Goal: Information Seeking & Learning: Stay updated

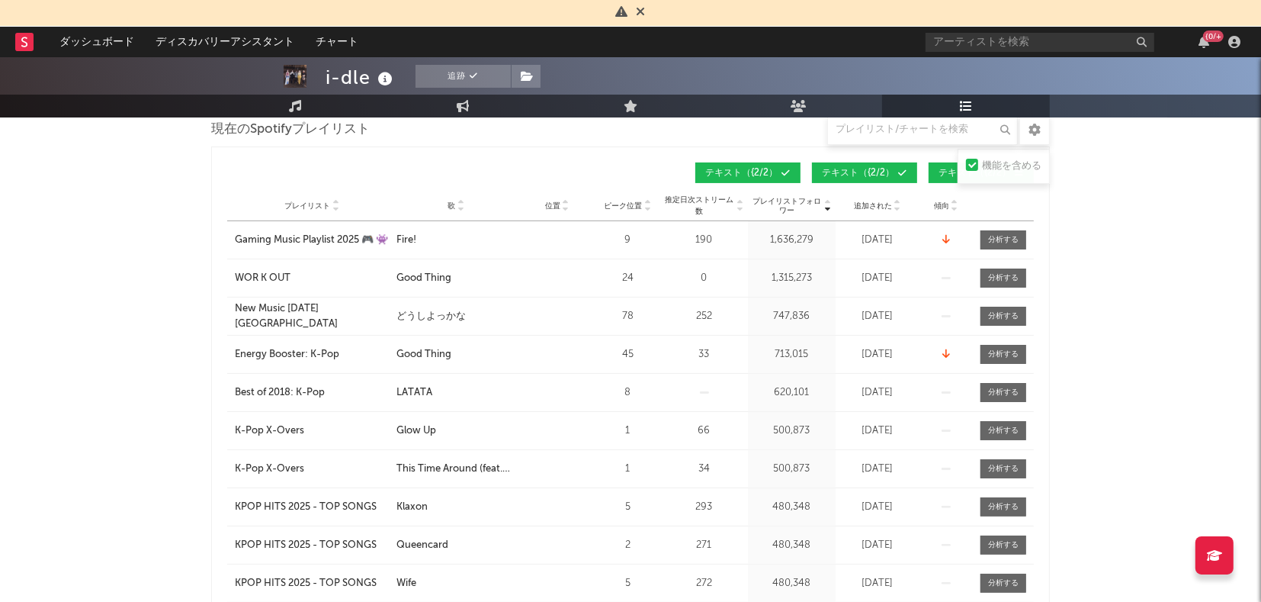
scroll to position [203, 0]
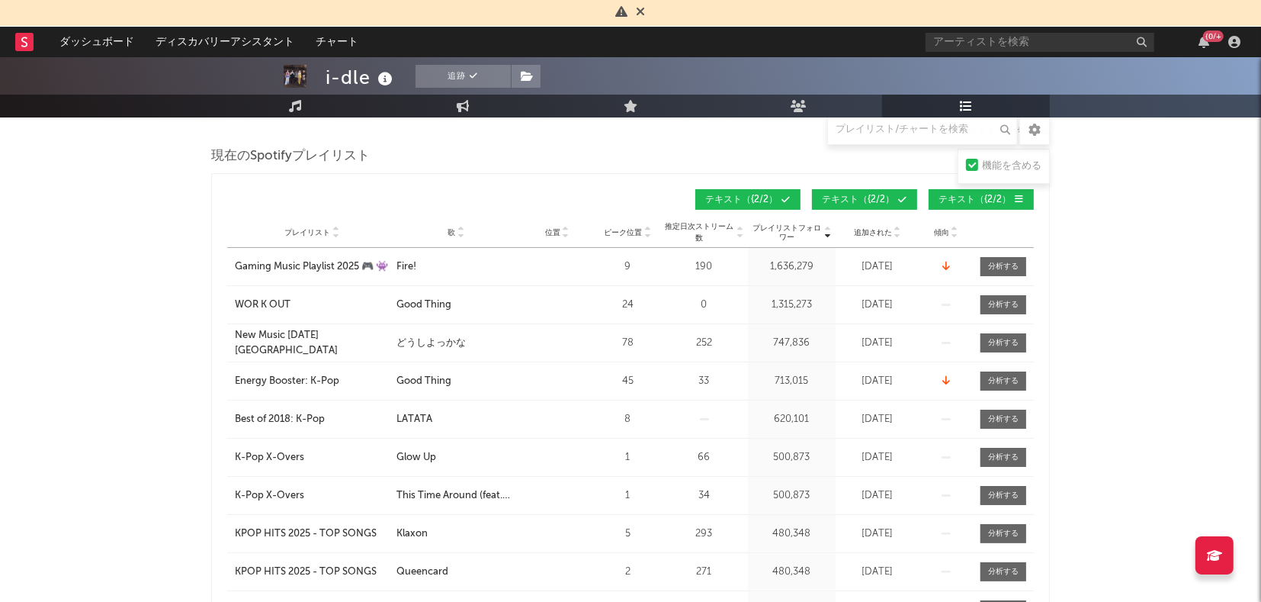
click at [460, 233] on icon at bounding box center [461, 236] width 8 height 6
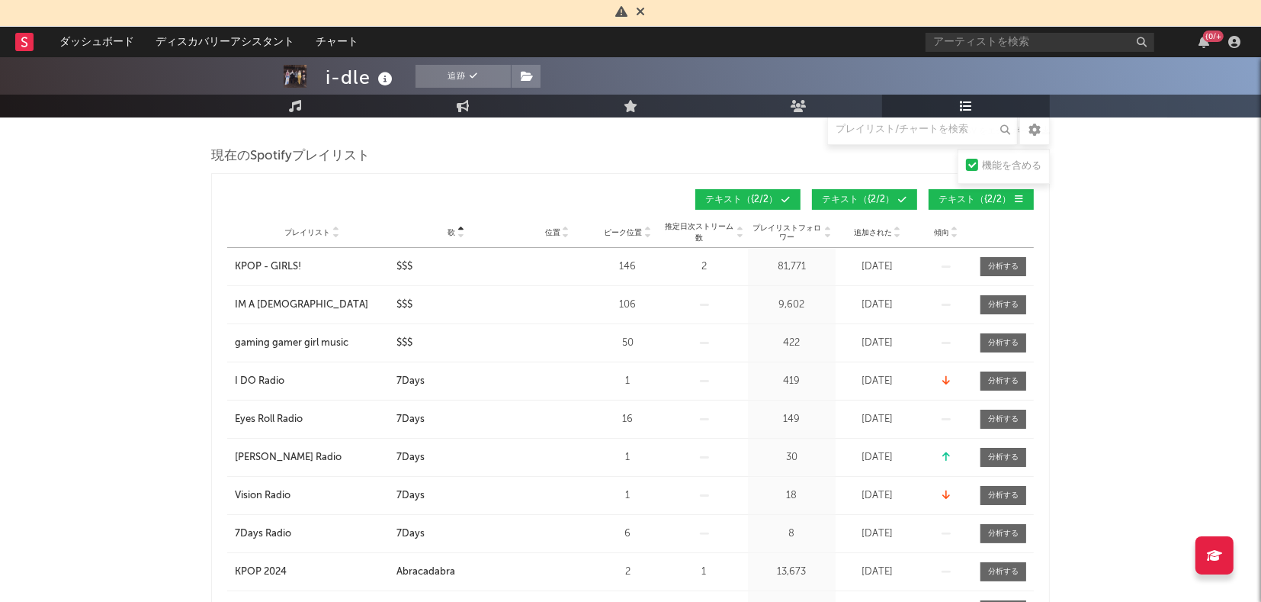
click at [460, 226] on icon at bounding box center [461, 229] width 8 height 6
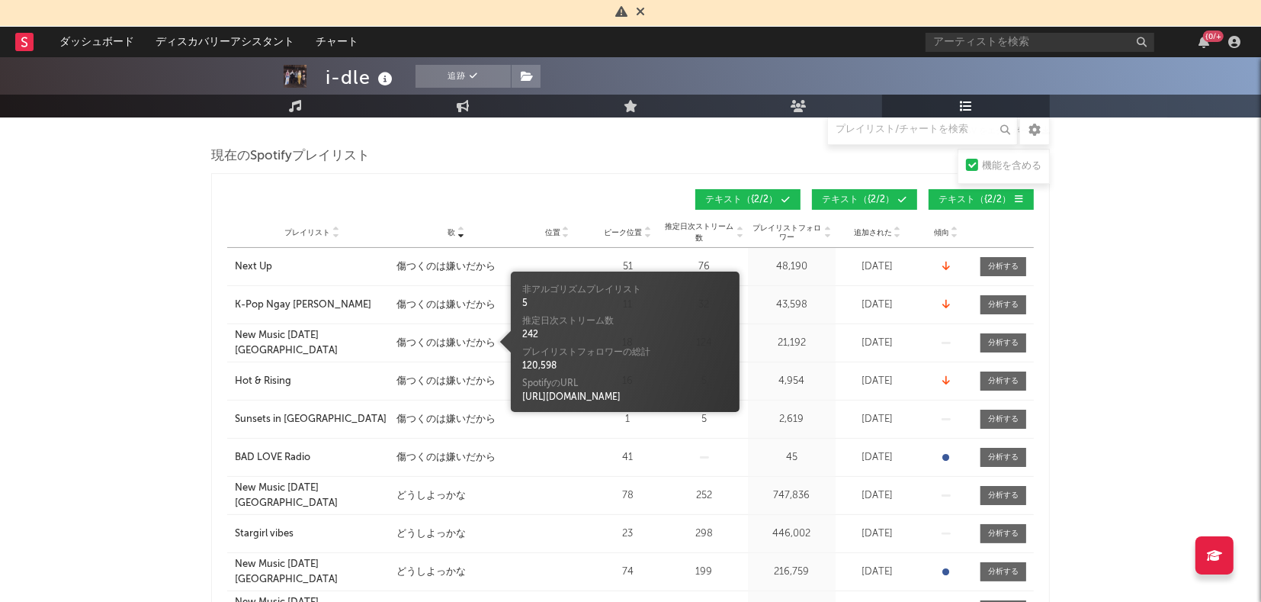
click at [441, 340] on div "傷つくのは嫌いだから" at bounding box center [446, 343] width 99 height 15
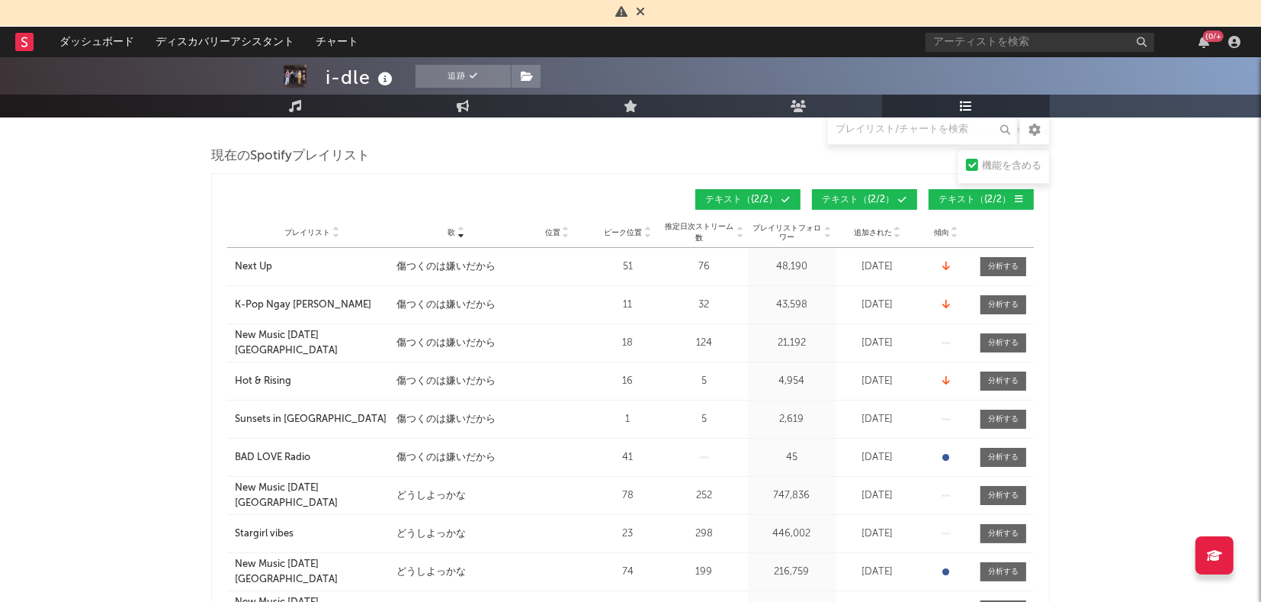
click at [303, 342] on div "New Music [DATE] [GEOGRAPHIC_DATA]" at bounding box center [312, 343] width 154 height 30
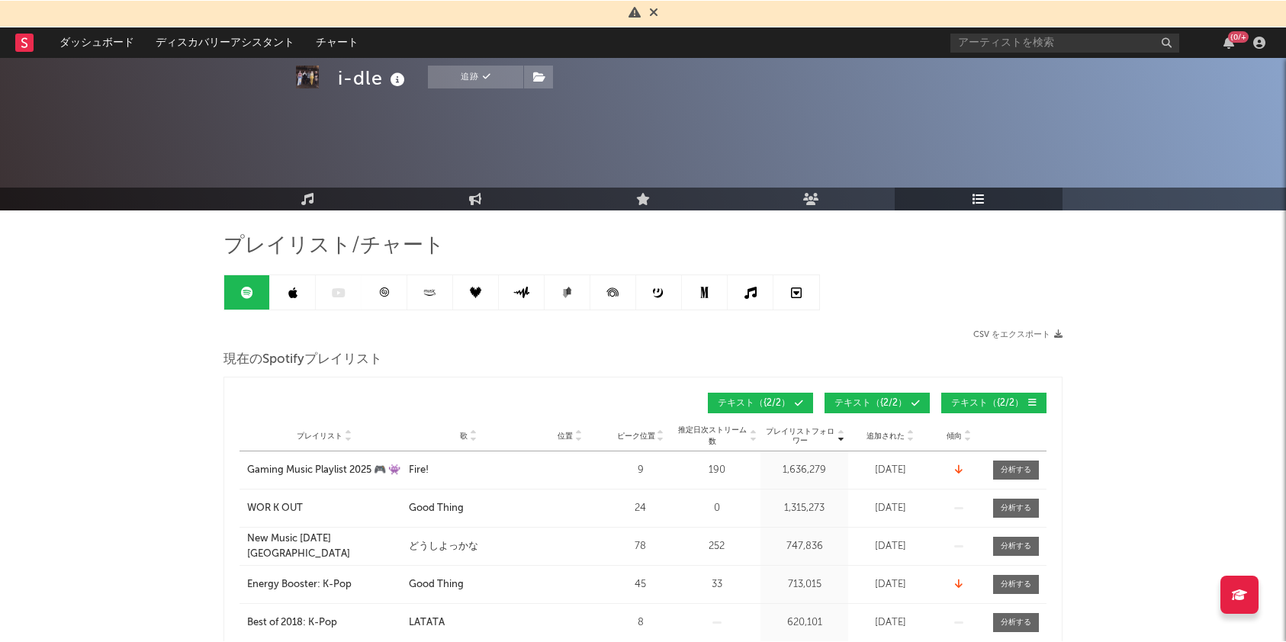
scroll to position [214, 0]
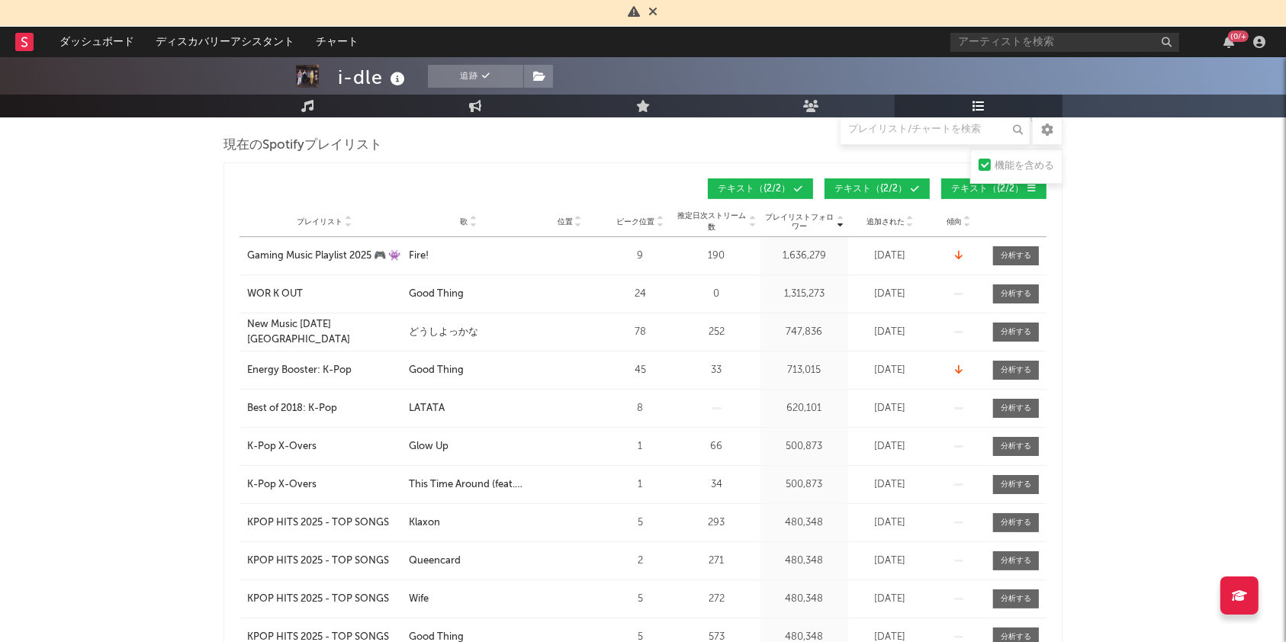
click at [474, 224] on icon at bounding box center [473, 225] width 8 height 6
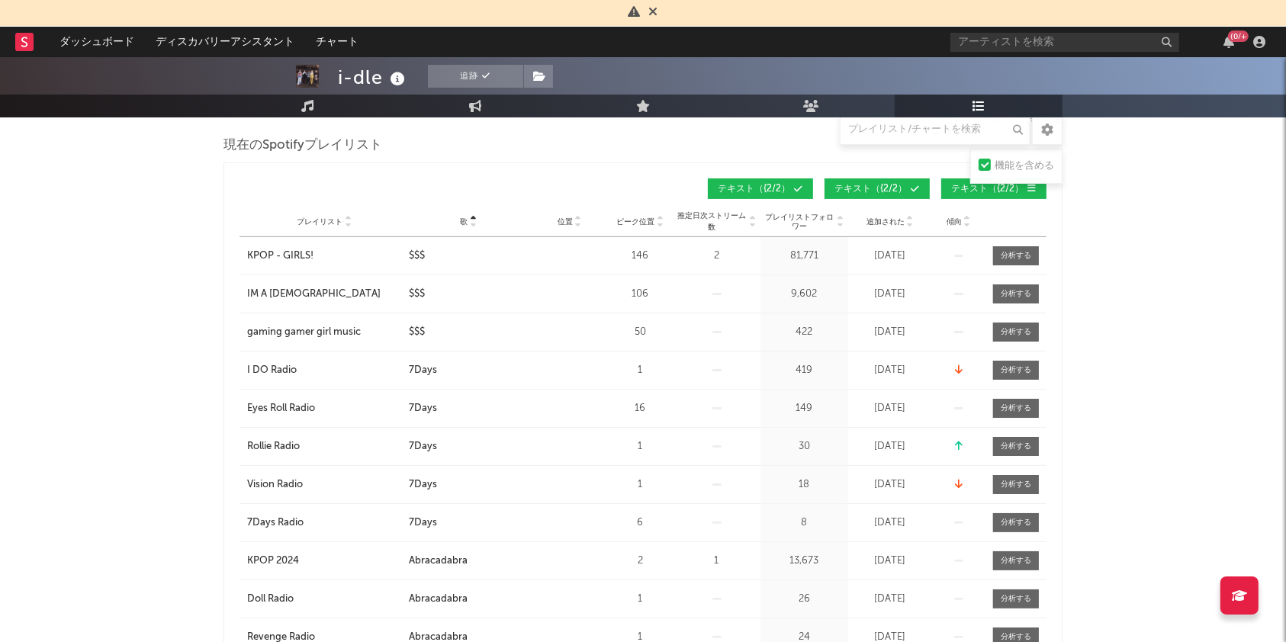
click at [476, 216] on icon at bounding box center [473, 219] width 8 height 6
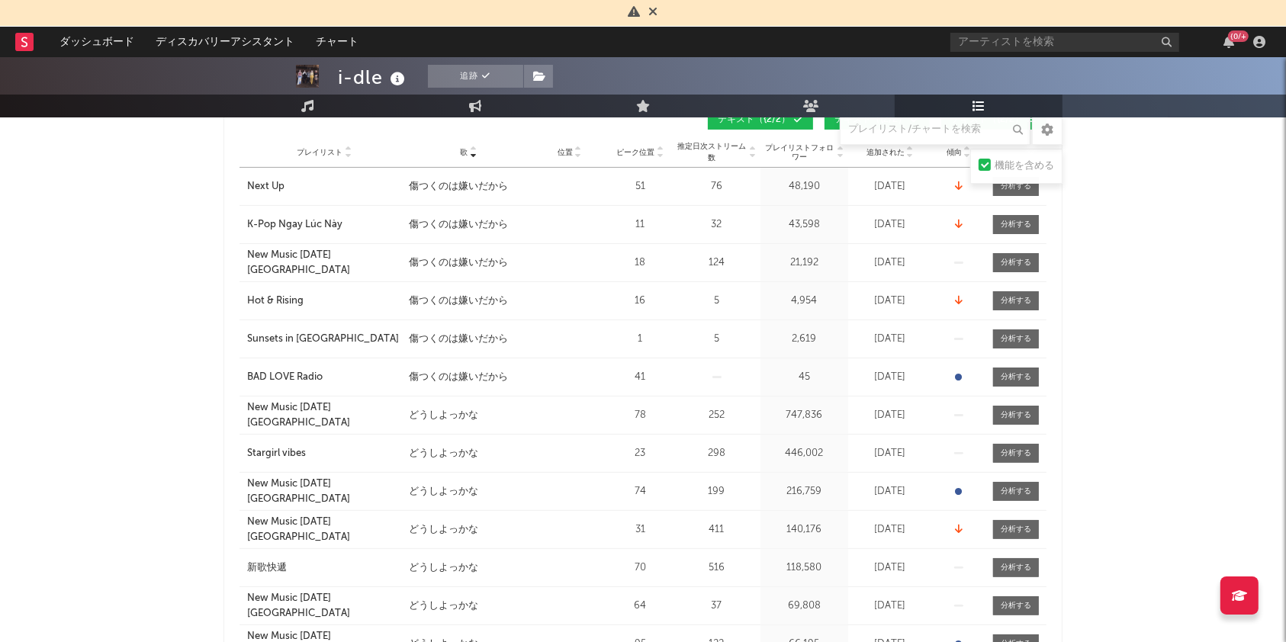
scroll to position [315, 0]
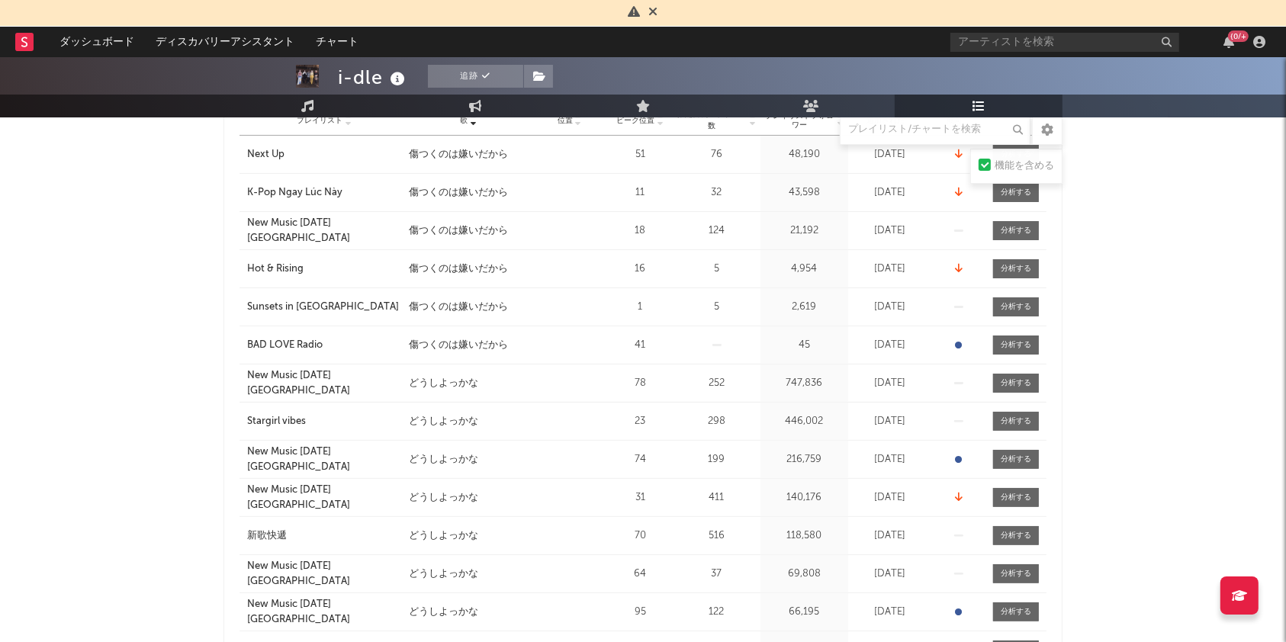
click at [323, 381] on div "New Music [DATE] [GEOGRAPHIC_DATA]" at bounding box center [324, 383] width 154 height 30
click at [315, 460] on div "New Music [DATE] [GEOGRAPHIC_DATA]" at bounding box center [324, 460] width 154 height 30
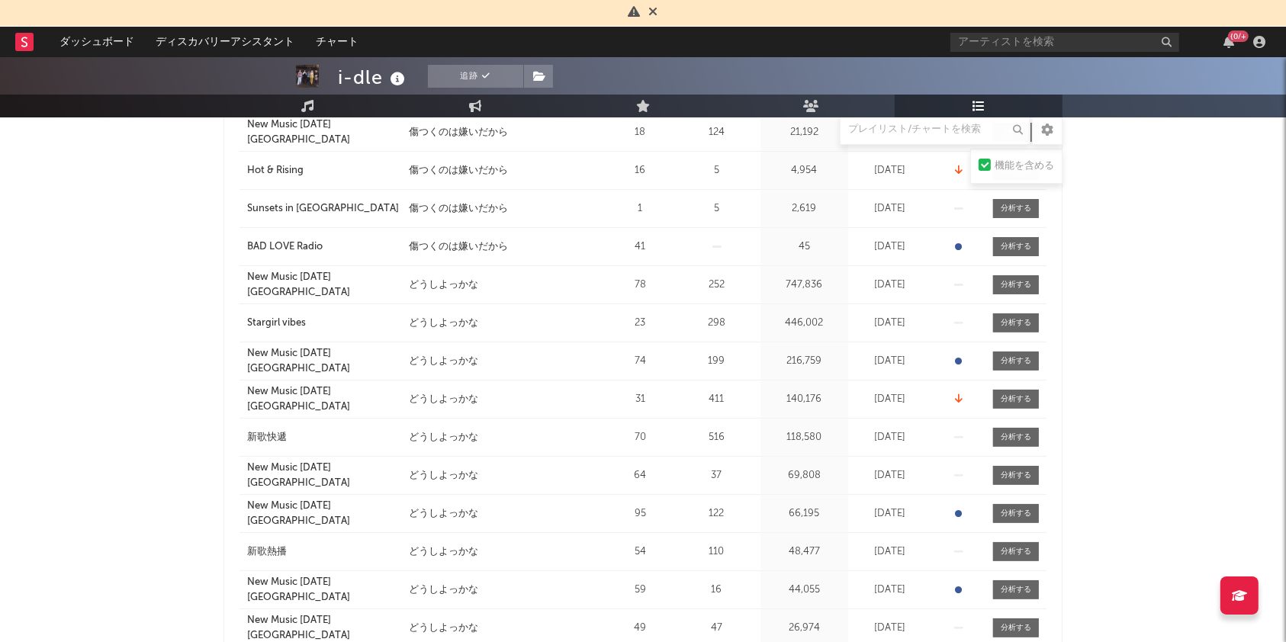
scroll to position [416, 0]
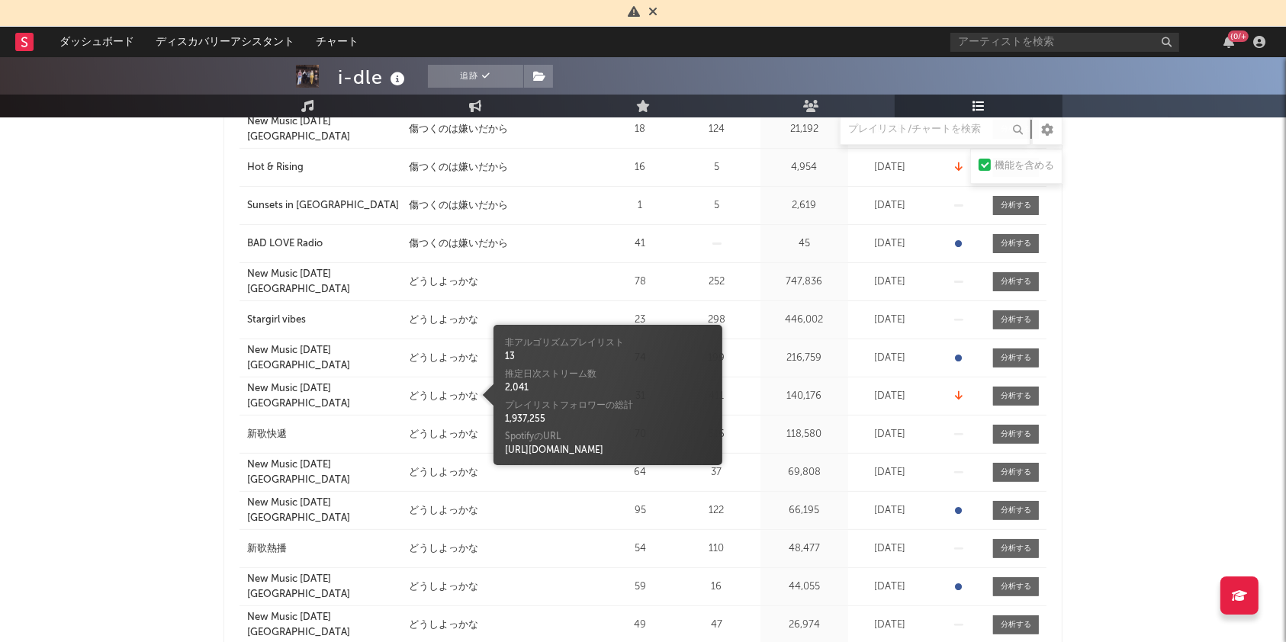
click at [464, 393] on div "どうしよっかな" at bounding box center [443, 396] width 69 height 15
click at [294, 397] on div "New Music [DATE] [GEOGRAPHIC_DATA]" at bounding box center [324, 396] width 154 height 30
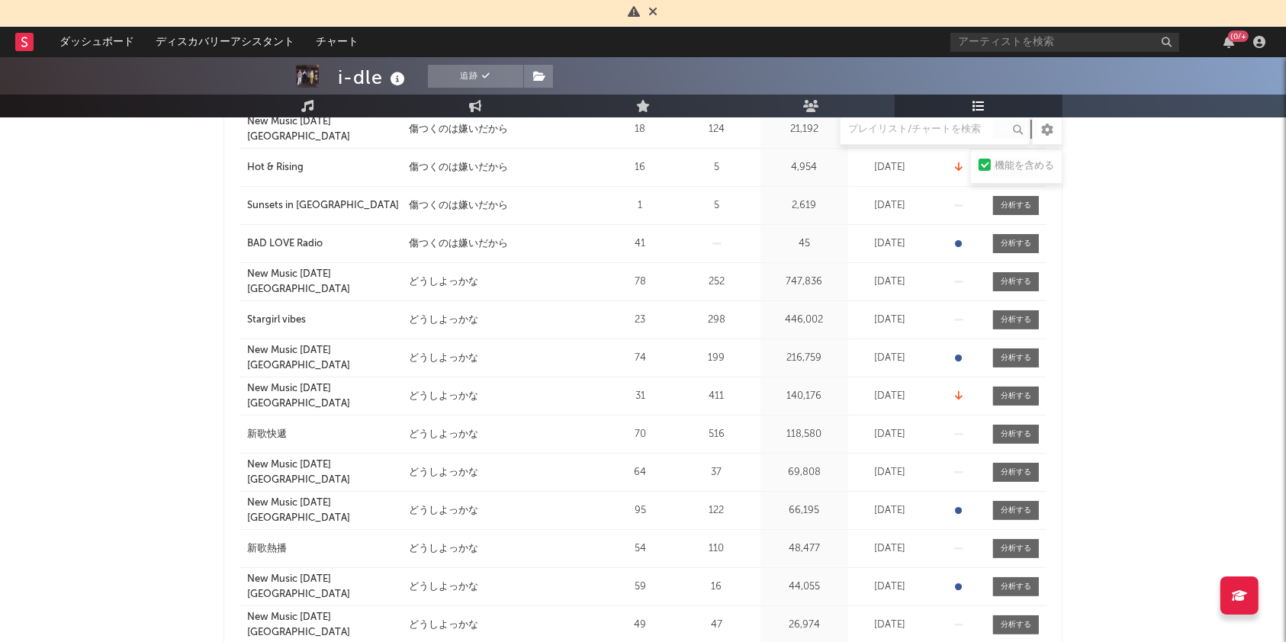
click at [313, 474] on div "New Music [DATE] [GEOGRAPHIC_DATA]" at bounding box center [324, 473] width 154 height 30
click at [341, 505] on div "New Music [DATE] [GEOGRAPHIC_DATA]" at bounding box center [324, 511] width 154 height 30
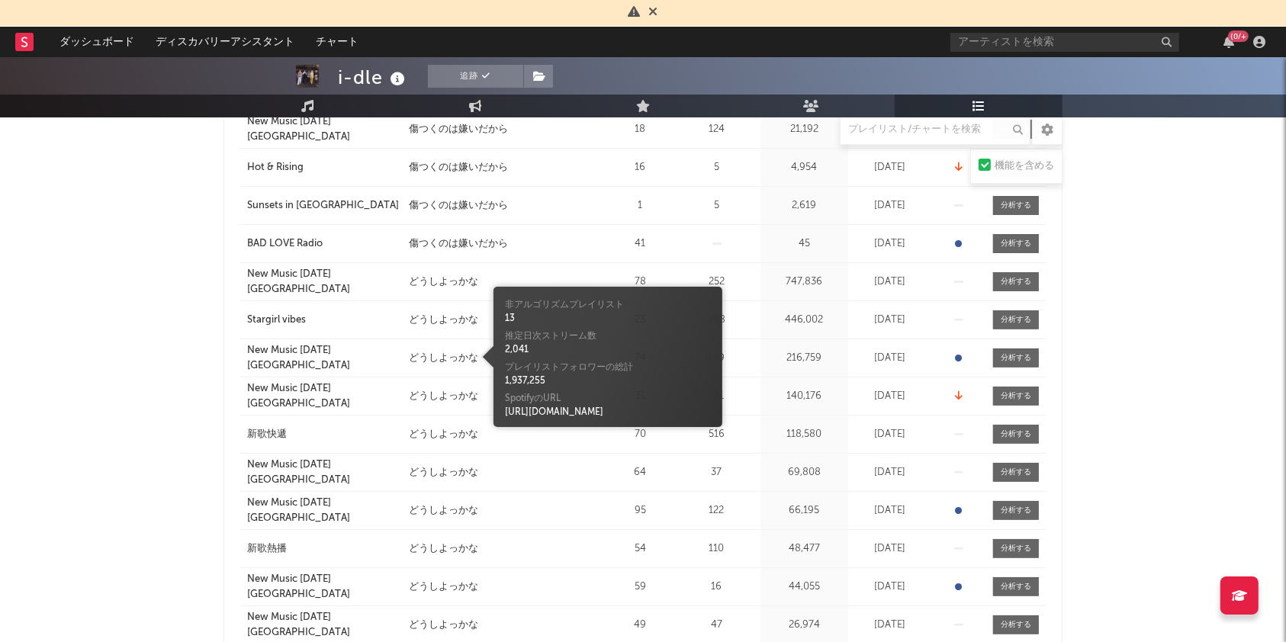
click at [446, 357] on div "どうしよっかな" at bounding box center [443, 358] width 69 height 15
drag, startPoint x: 1167, startPoint y: 232, endPoint x: 1178, endPoint y: 231, distance: 11.5
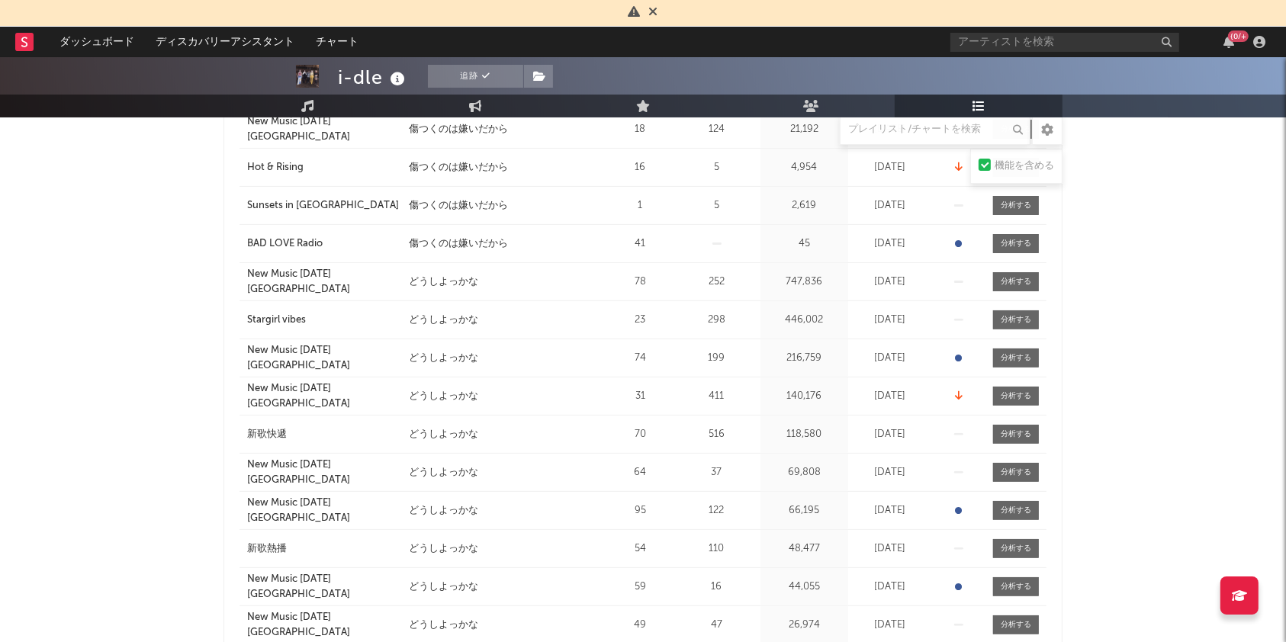
click at [268, 430] on div "新歌快遞" at bounding box center [267, 434] width 40 height 15
click at [264, 545] on div "新歌熱播" at bounding box center [267, 548] width 40 height 15
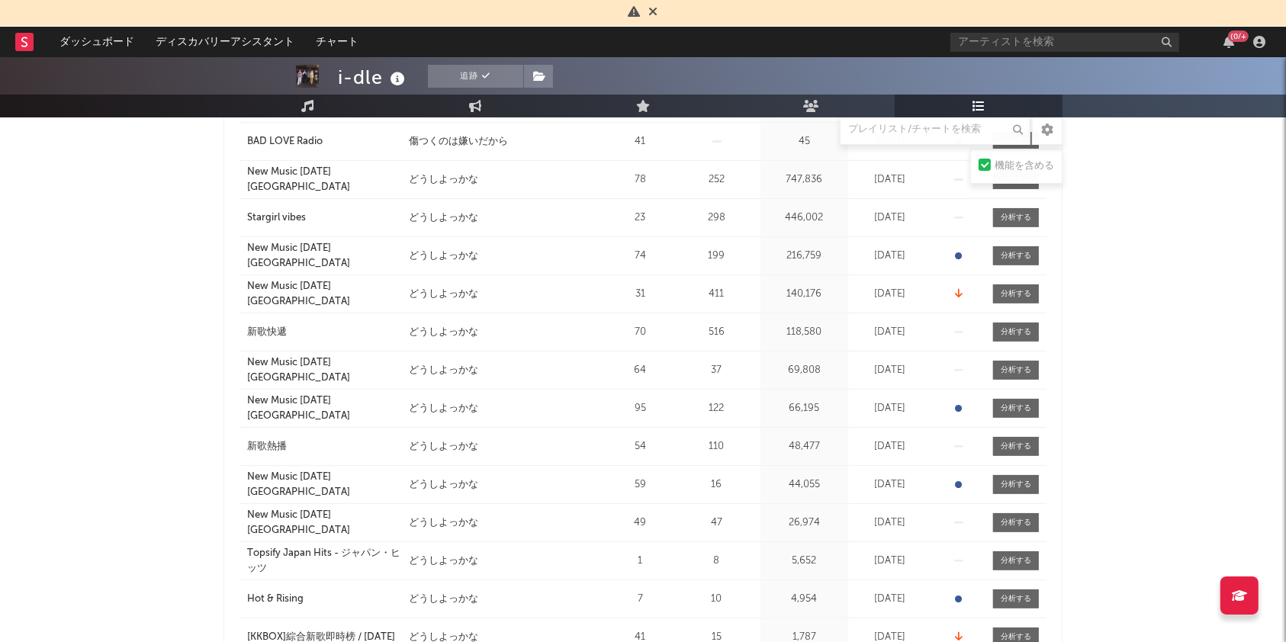
scroll to position [620, 0]
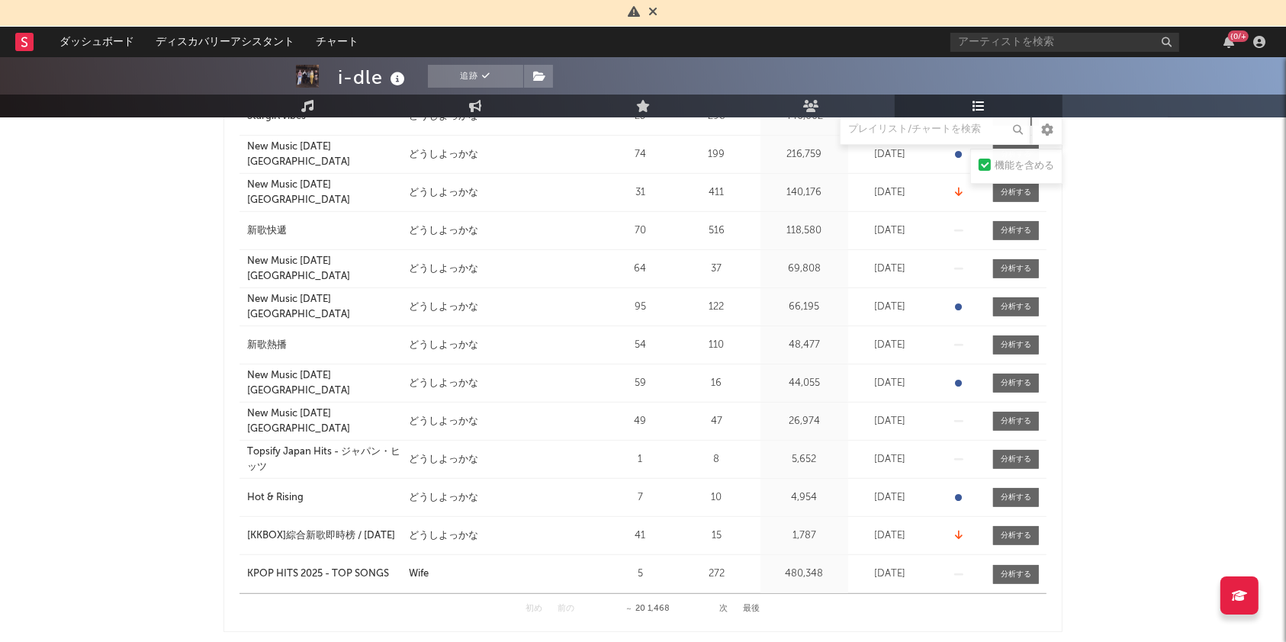
click at [342, 380] on div "New Music [DATE] [GEOGRAPHIC_DATA]" at bounding box center [324, 383] width 154 height 30
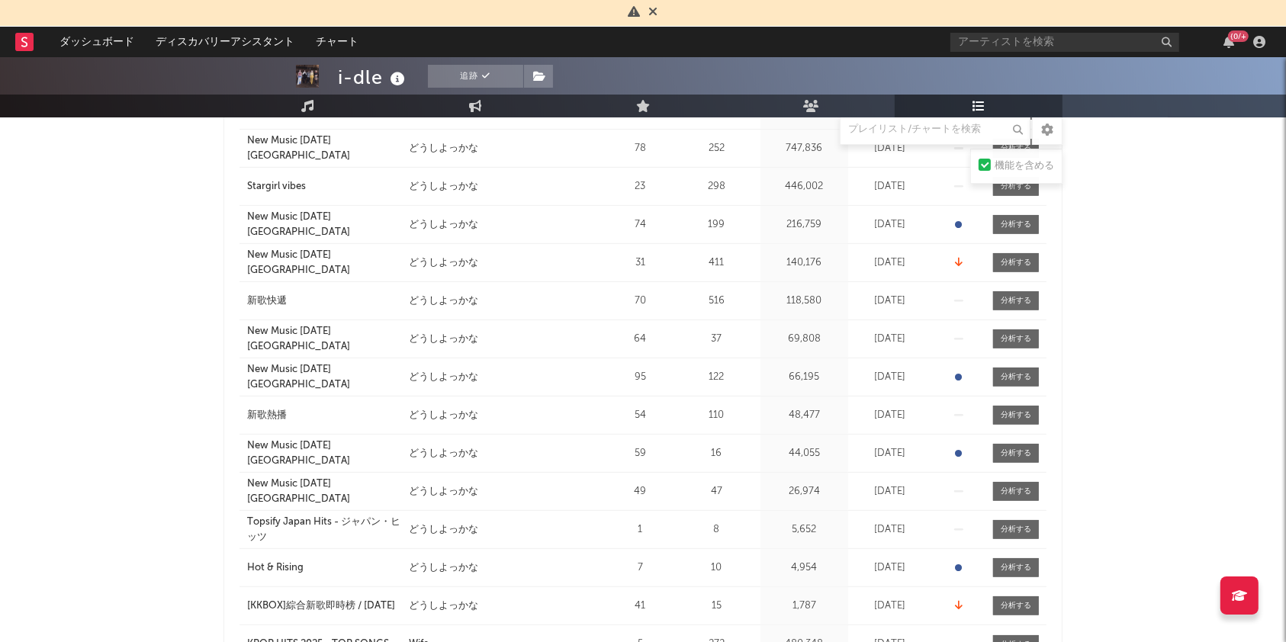
scroll to position [519, 0]
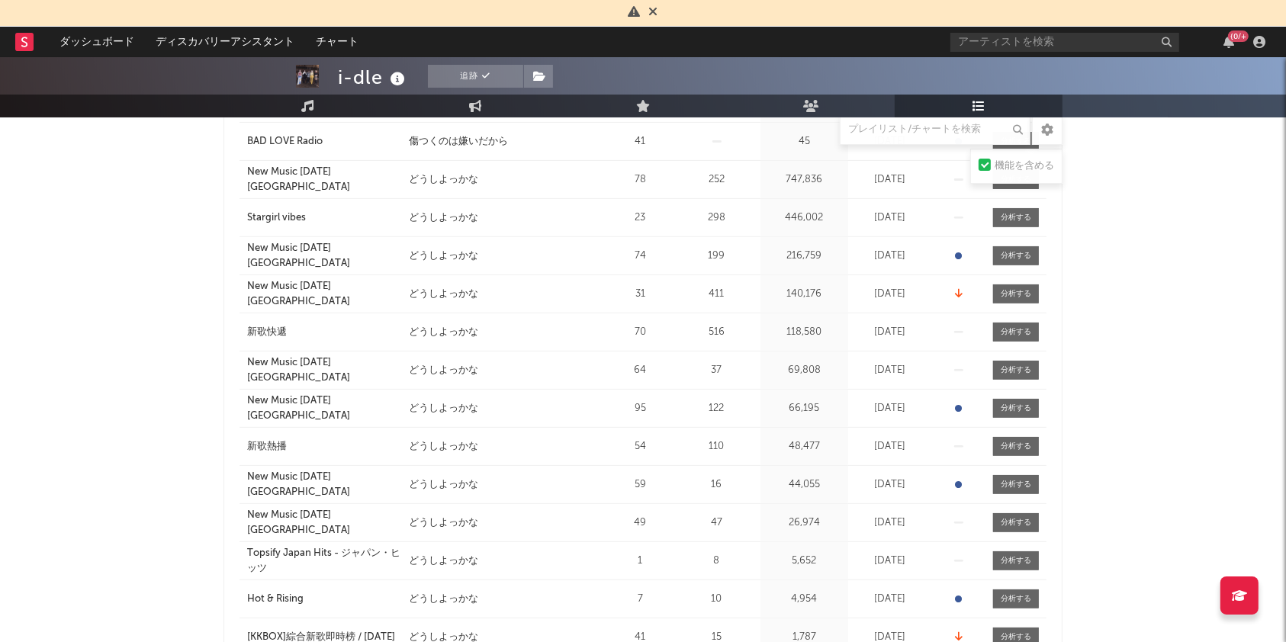
click at [353, 364] on div "New Music [DATE] [GEOGRAPHIC_DATA]" at bounding box center [324, 370] width 154 height 30
